Goal: Answer question/provide support

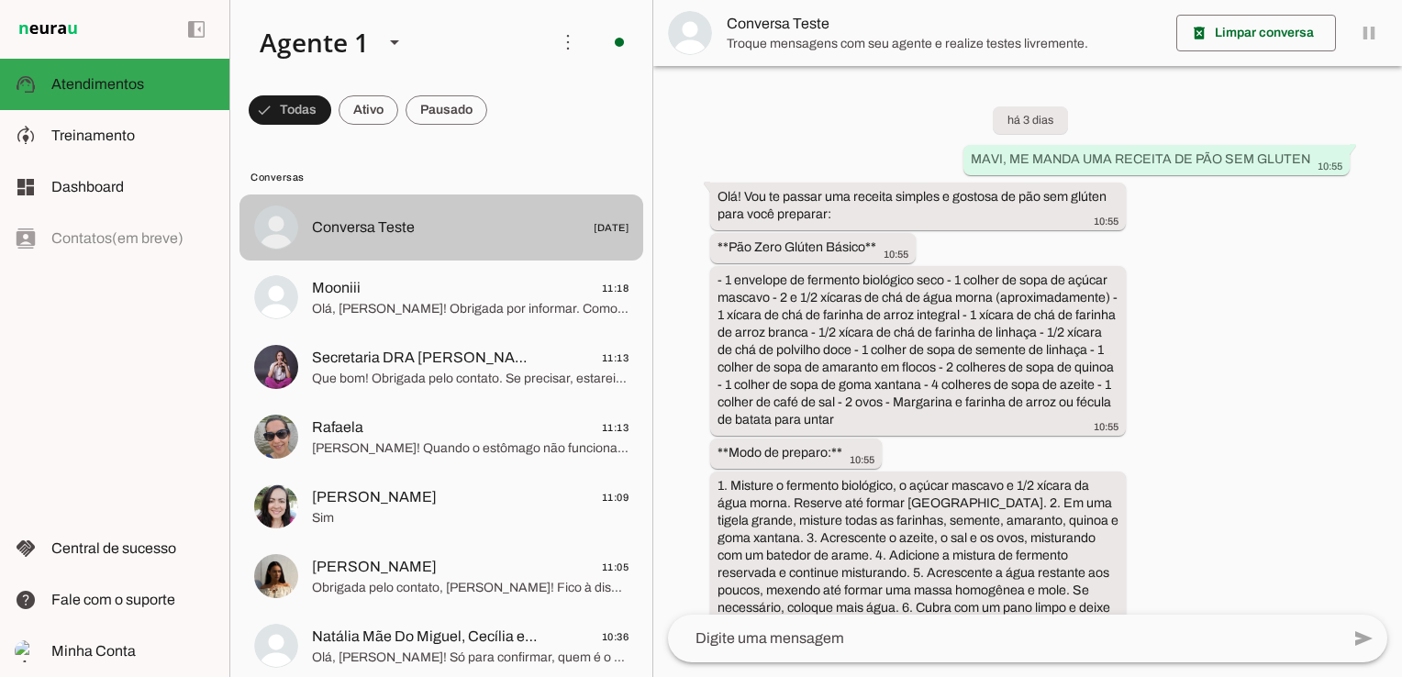
click at [286, 113] on span at bounding box center [290, 110] width 83 height 44
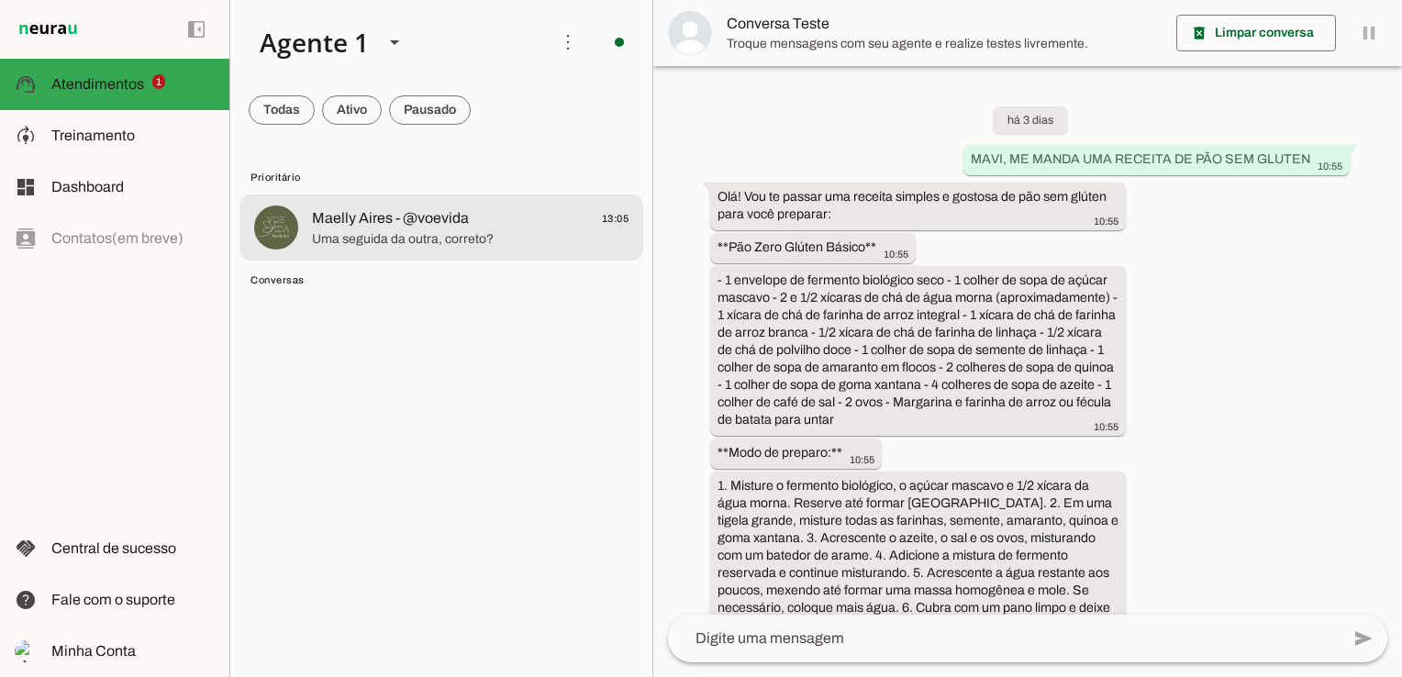
click at [429, 230] on span "Uma seguida da outra, correto?" at bounding box center [470, 239] width 317 height 18
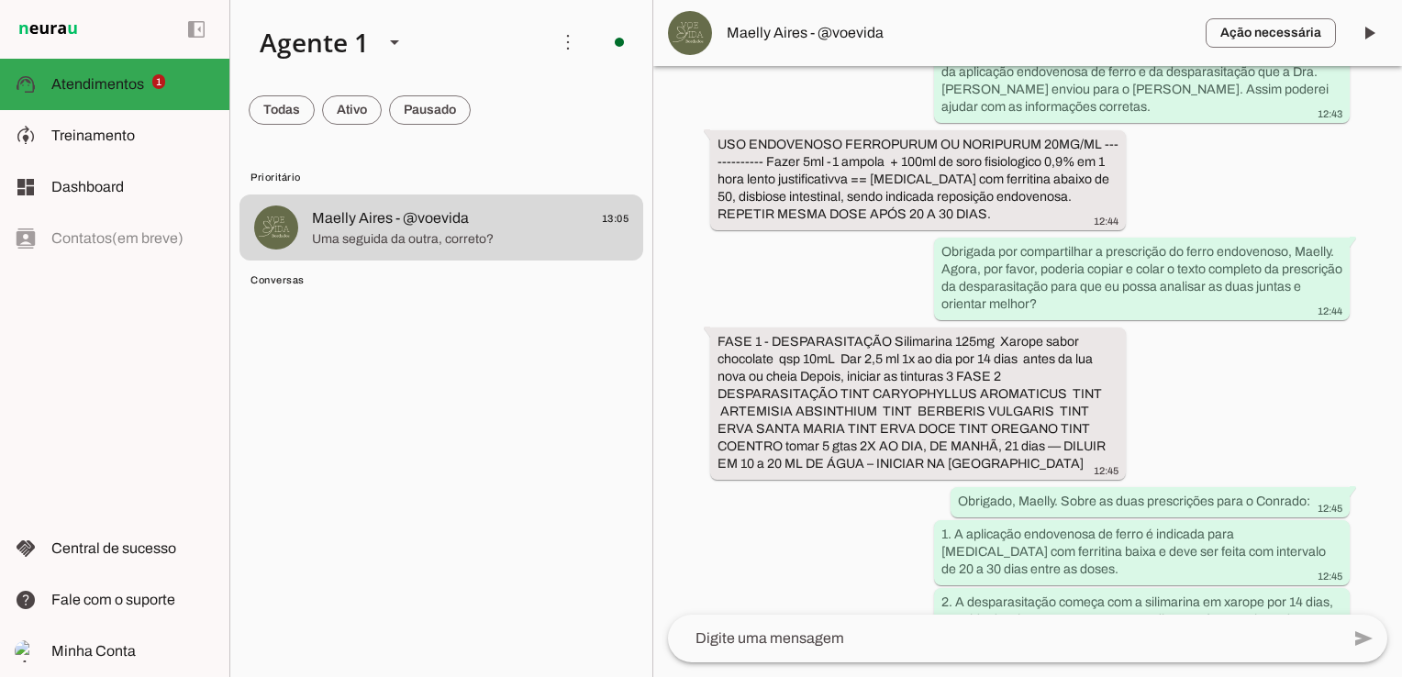
scroll to position [714, 0]
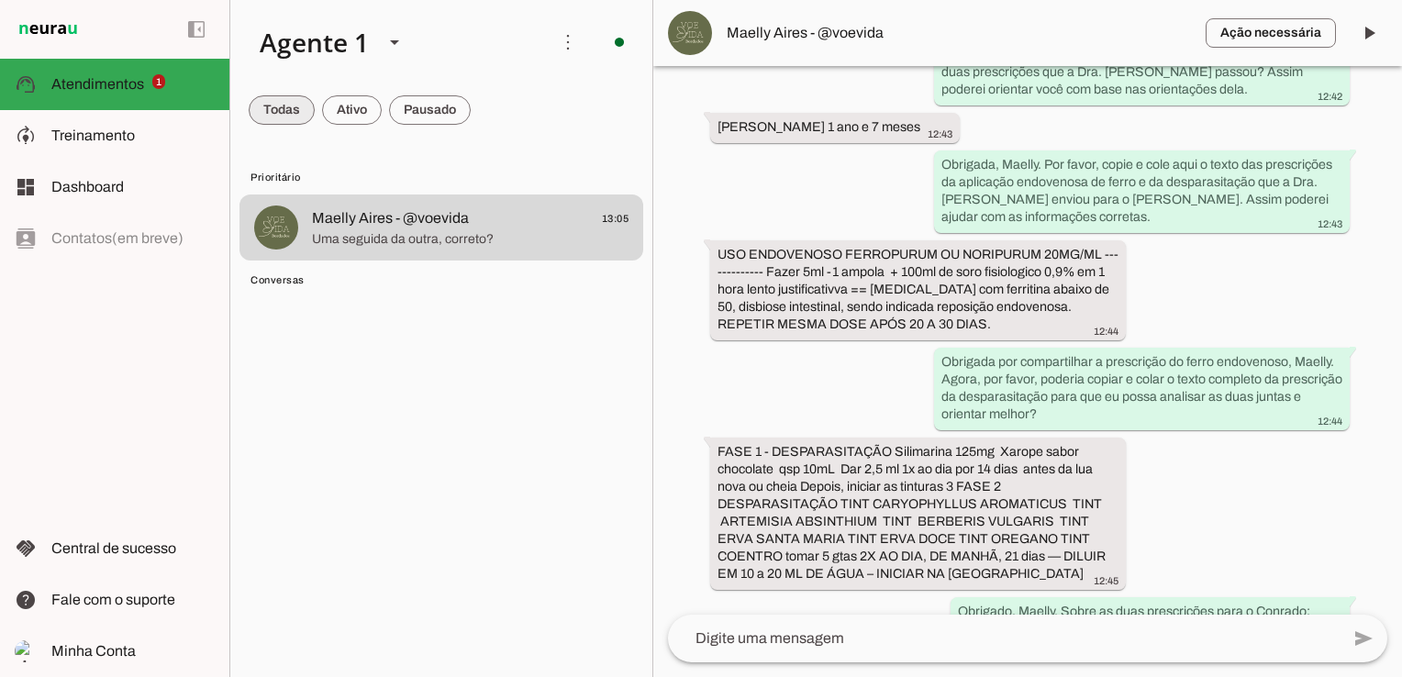
click at [297, 104] on span at bounding box center [282, 110] width 66 height 44
